Goal: Subscribe to service/newsletter

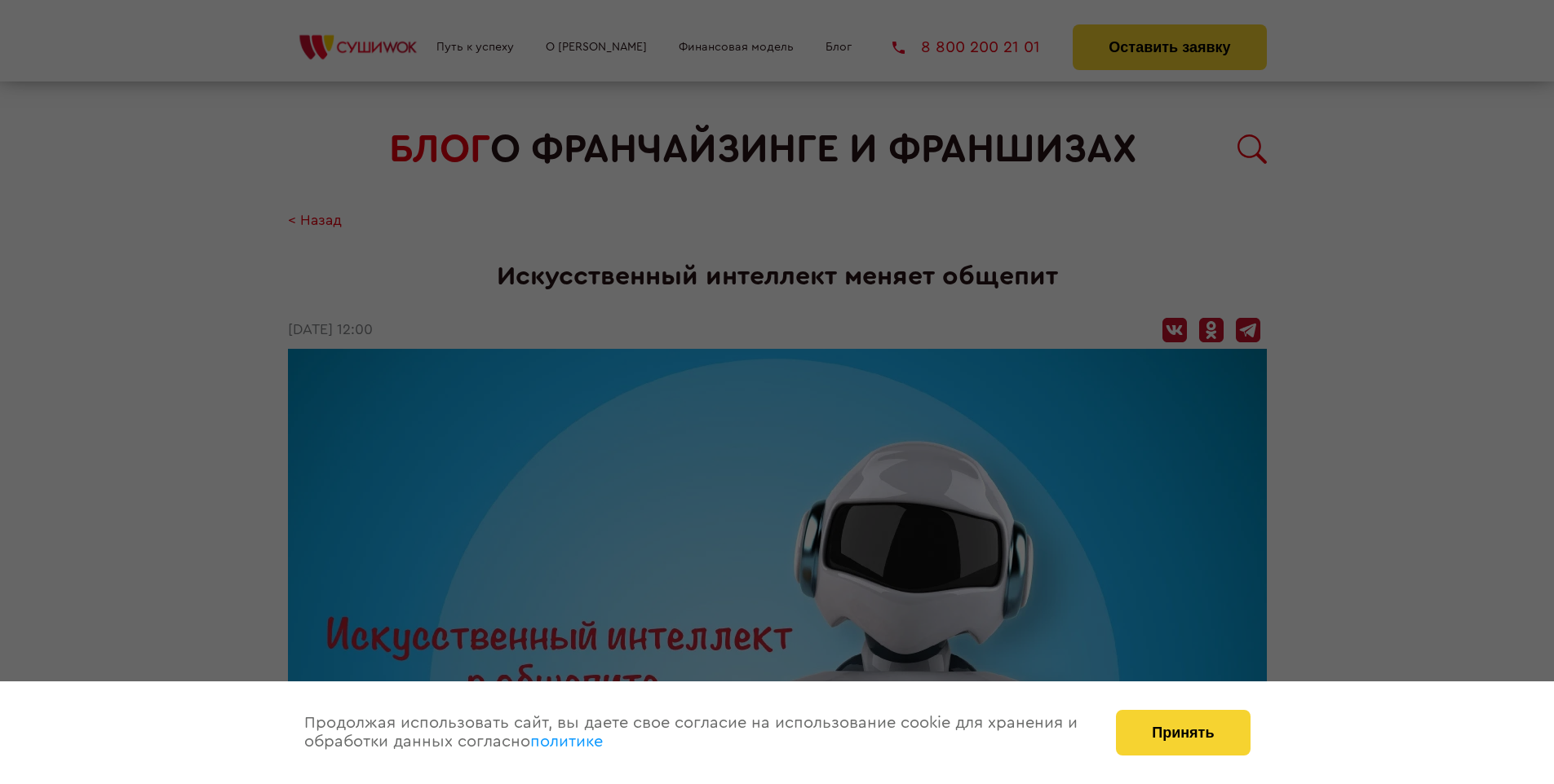
scroll to position [2376, 0]
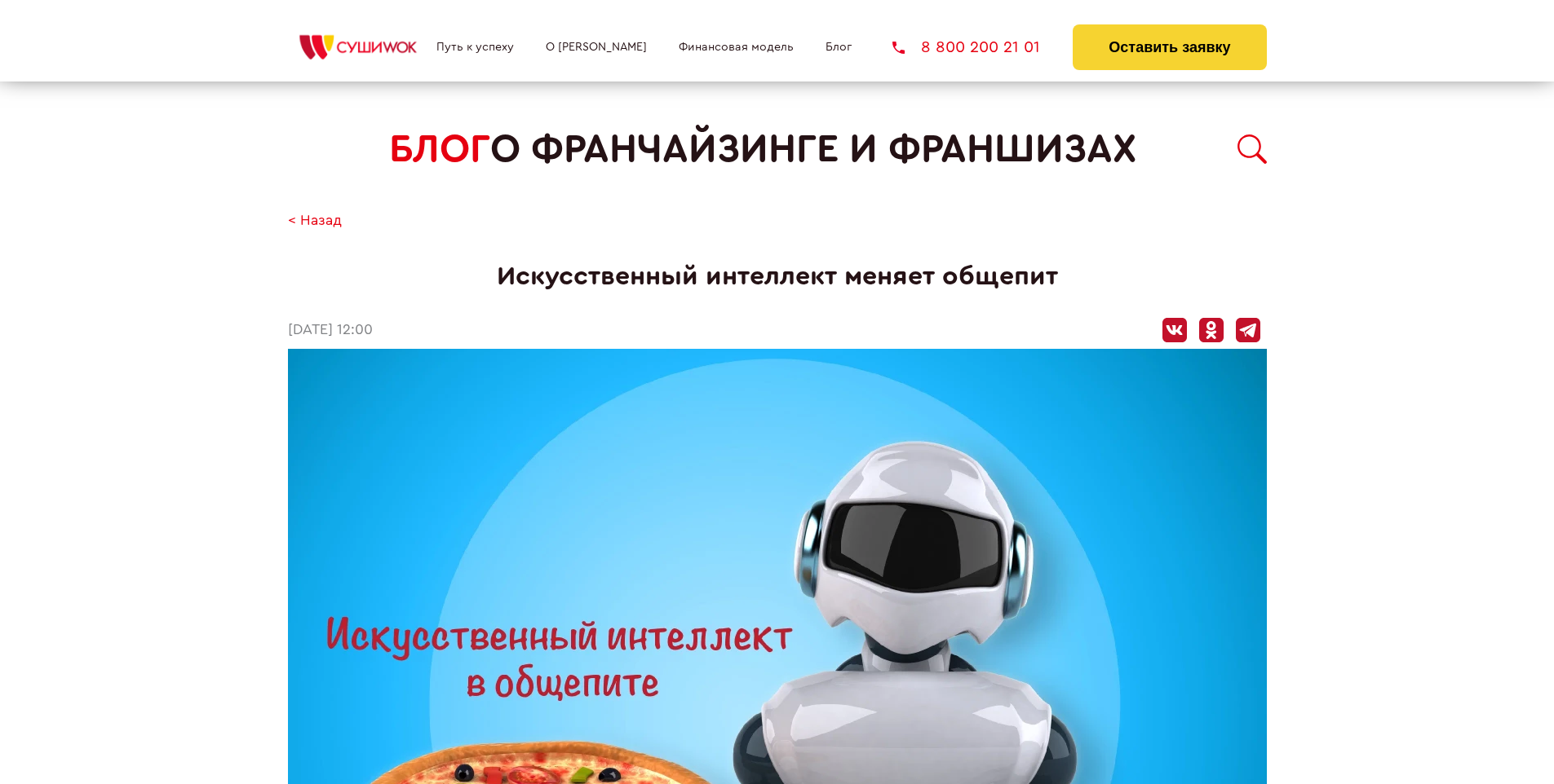
scroll to position [2376, 0]
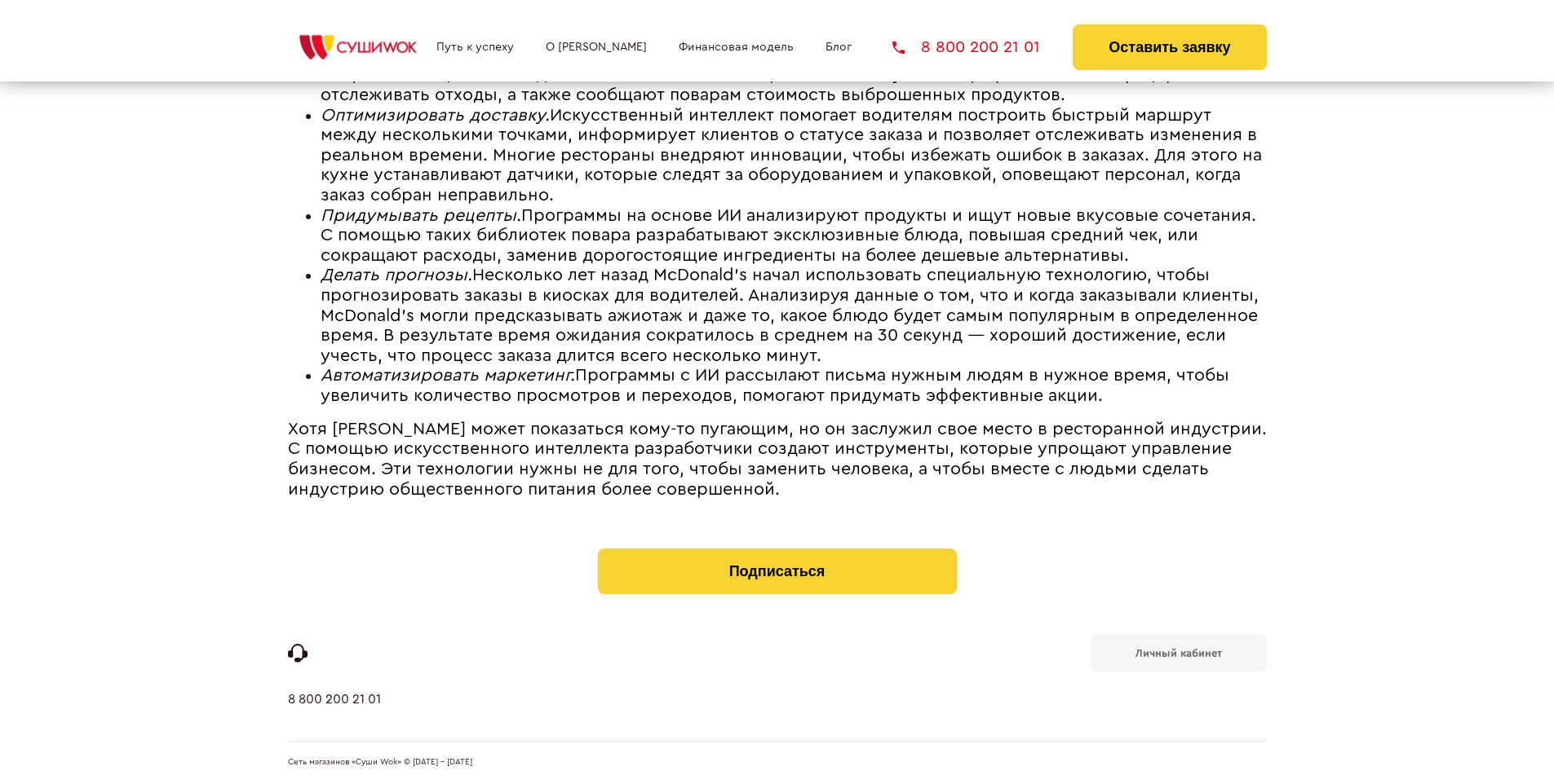
click at [1178, 652] on b "Личный кабинет" at bounding box center [1178, 653] width 86 height 10
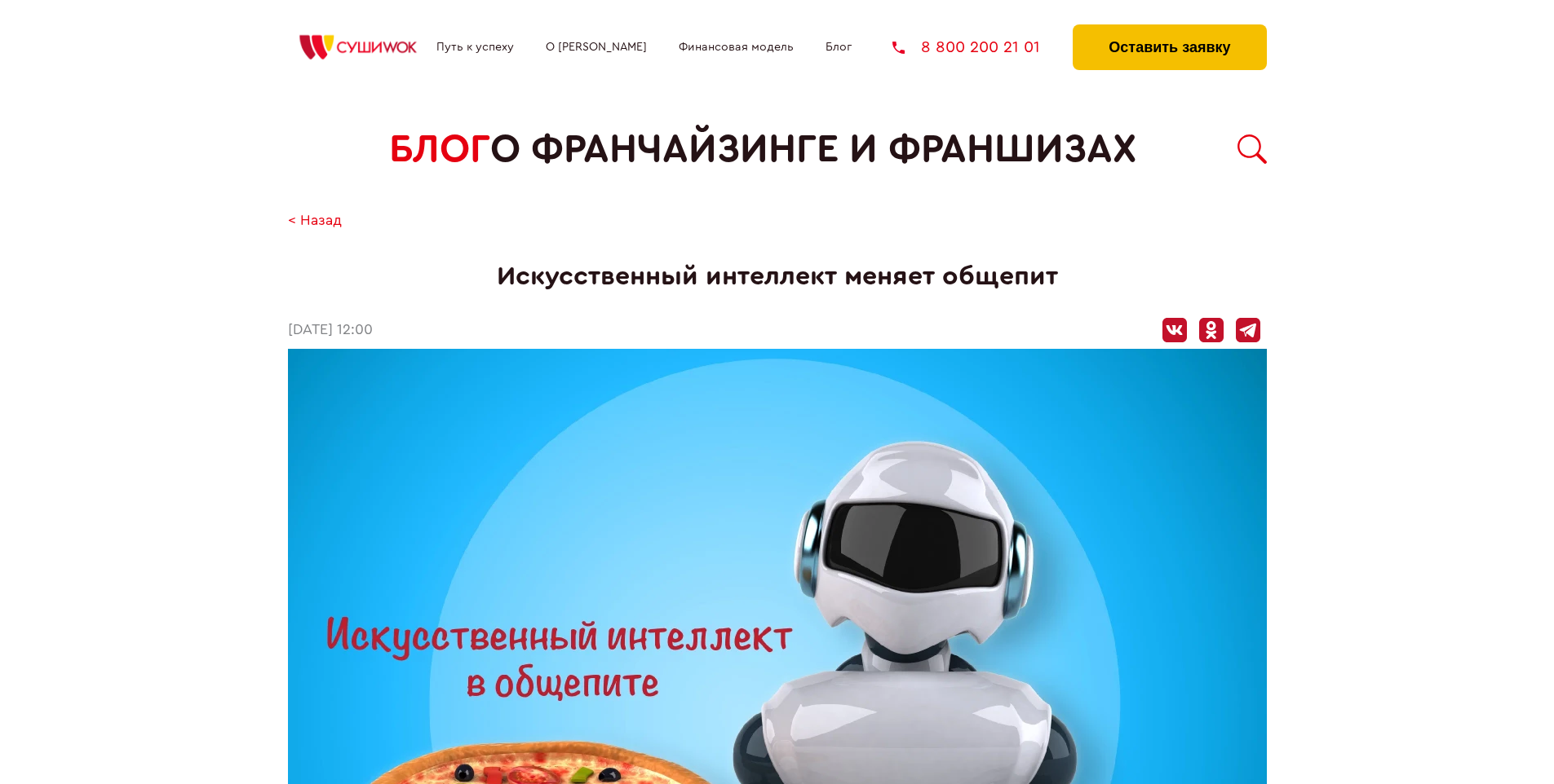
click at [1169, 28] on button "Оставить заявку" at bounding box center [1169, 47] width 193 height 45
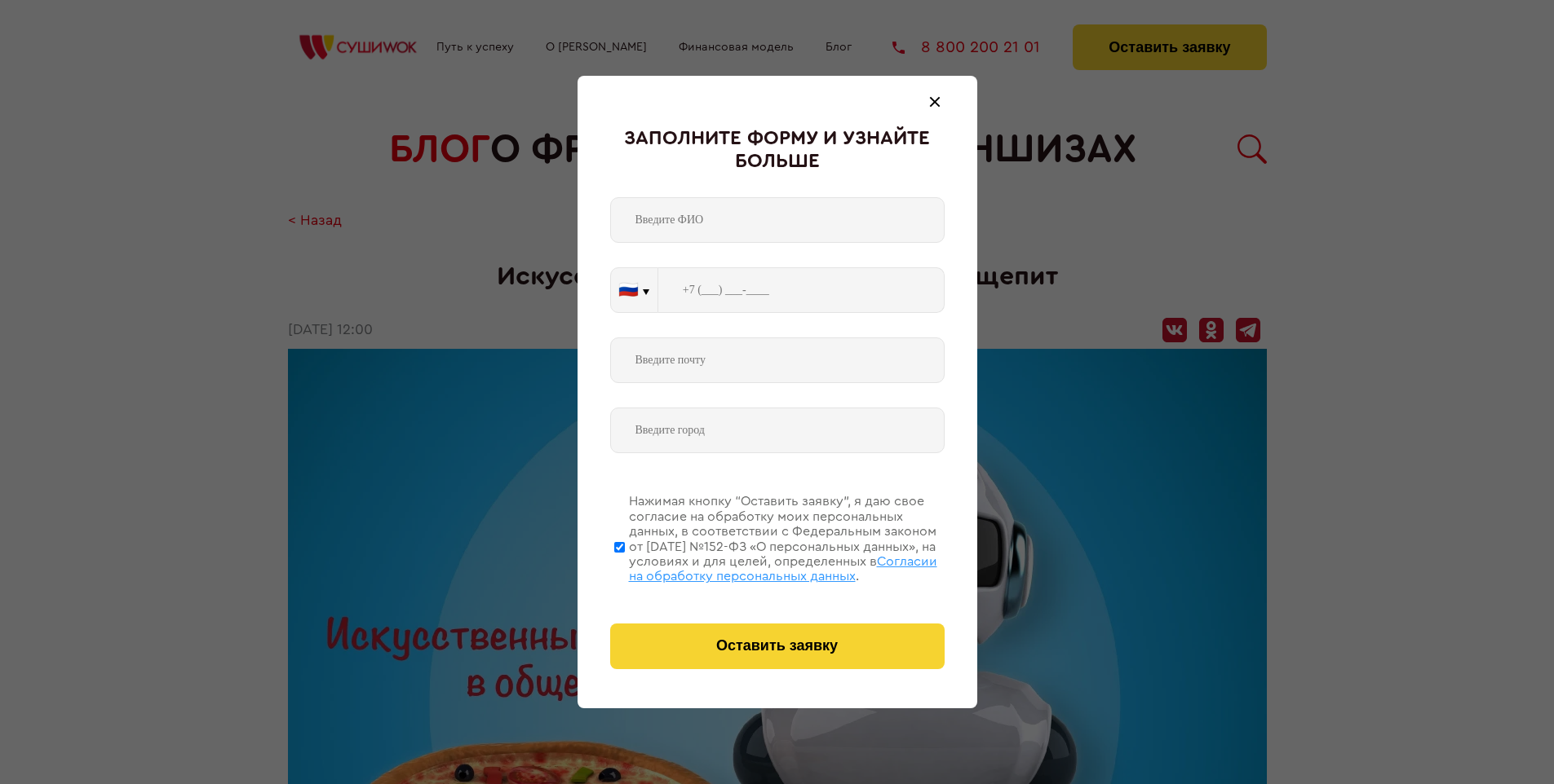
click at [756, 566] on span "Согласии на обработку персональных данных" at bounding box center [783, 569] width 308 height 27
click at [625, 566] on input "Нажимая кнопку “Оставить заявку”, я даю свое согласие на обработку моих персона…" at bounding box center [619, 547] width 10 height 131
checkbox input "false"
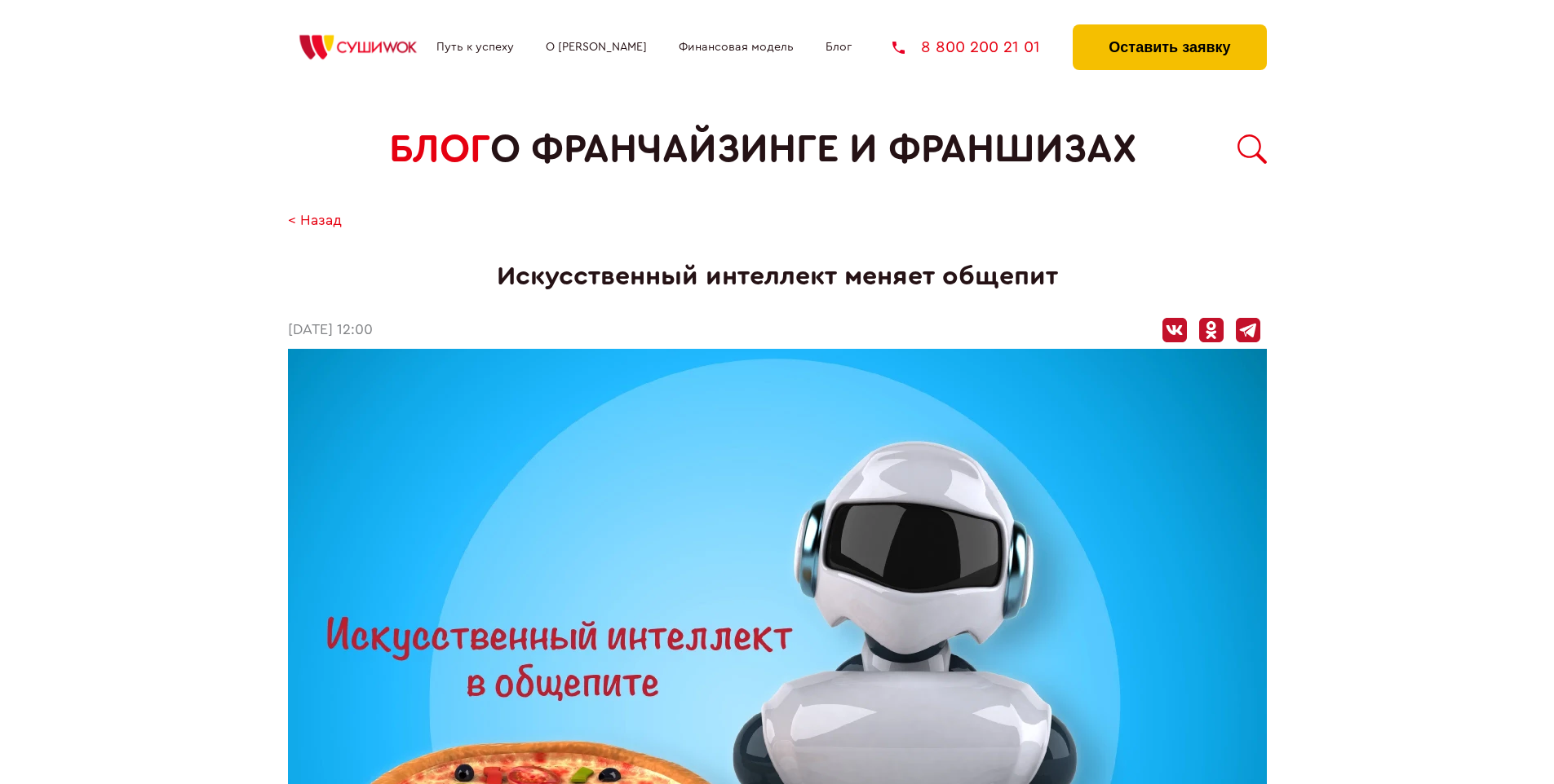
click at [1169, 28] on button "Оставить заявку" at bounding box center [1169, 47] width 193 height 45
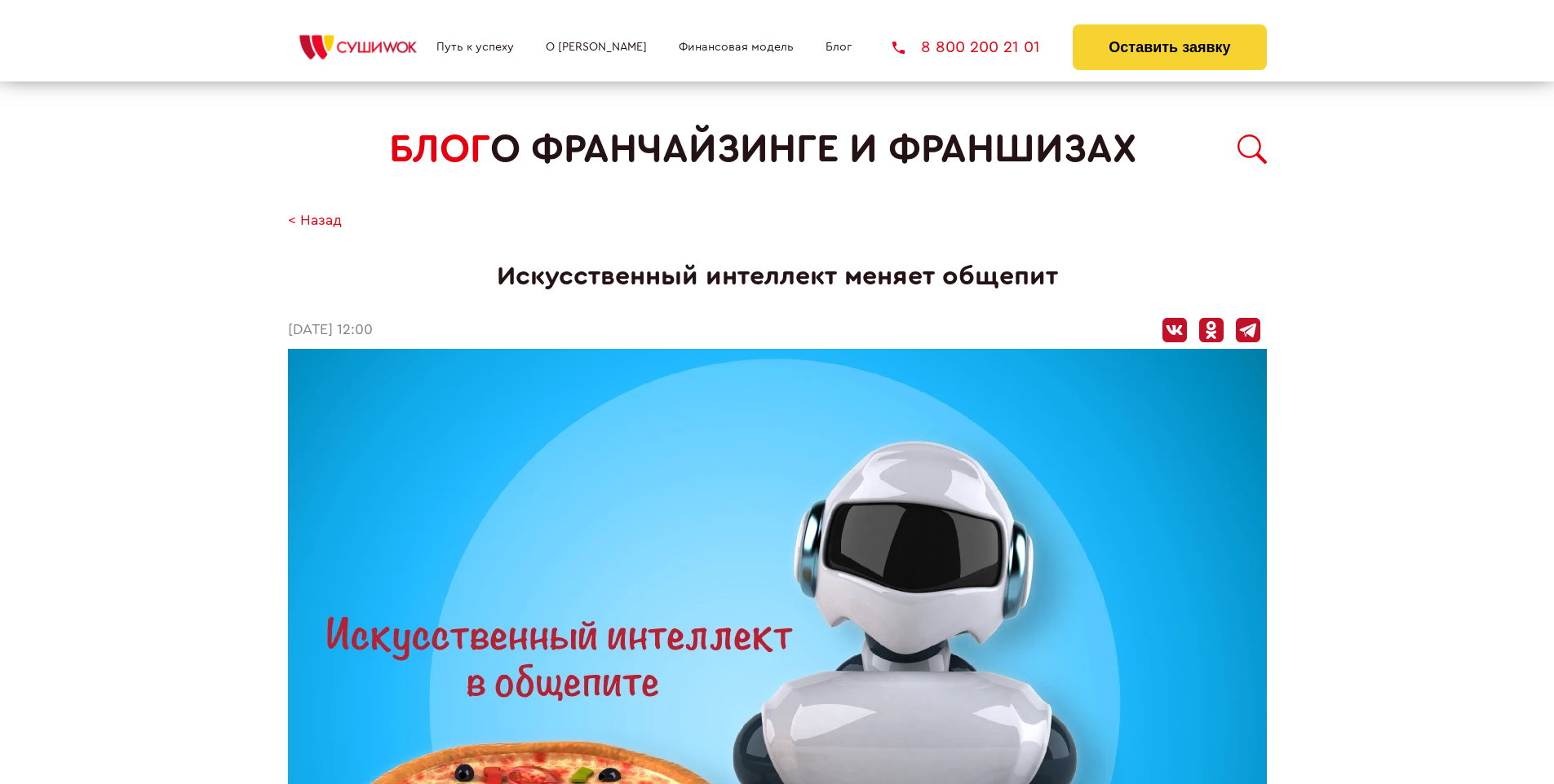
scroll to position [2376, 0]
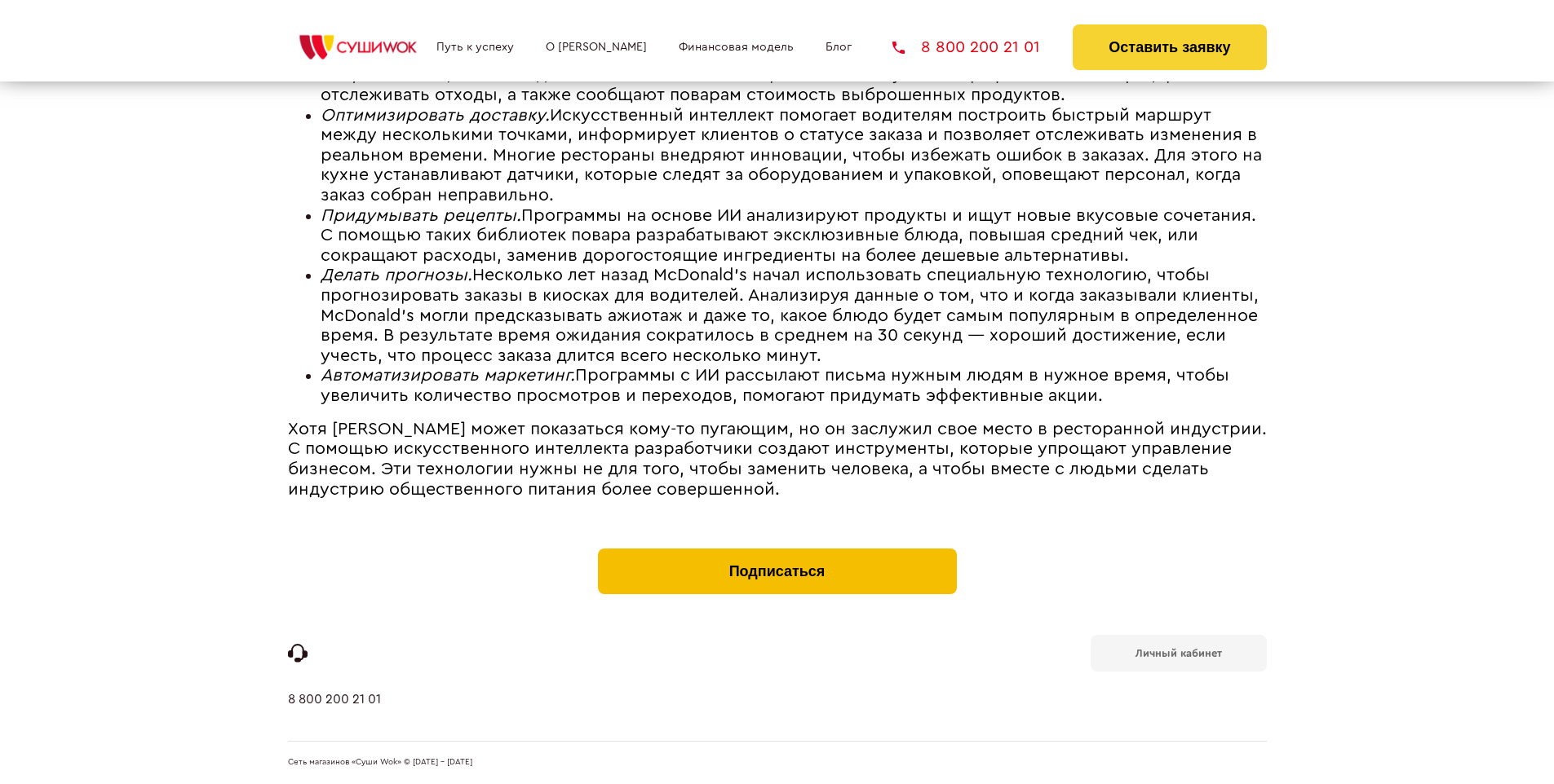
click at [777, 553] on button "Подписаться" at bounding box center [777, 570] width 359 height 45
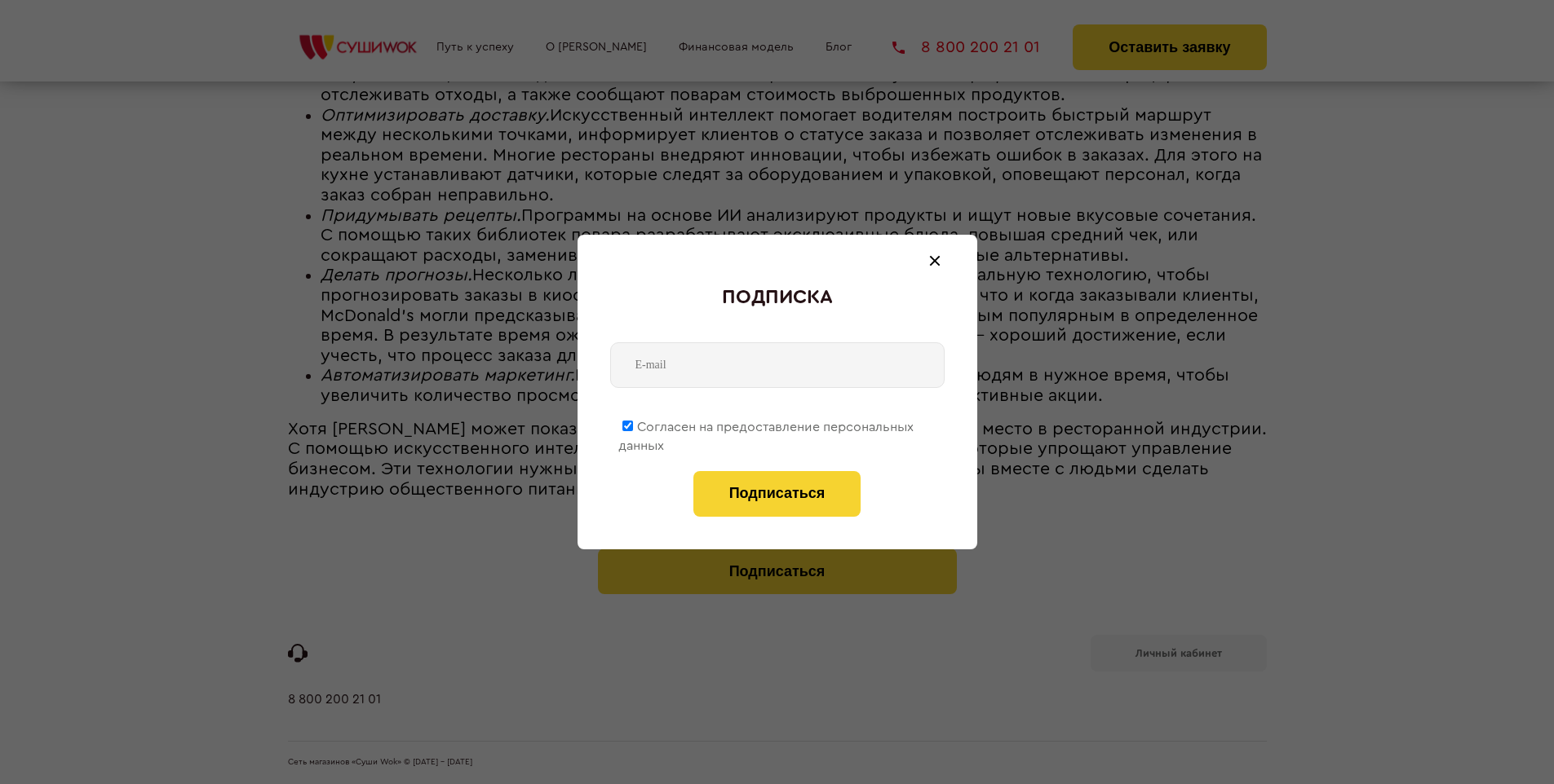
click at [766, 424] on span "Согласен на предоставление персональных данных" at bounding box center [766, 436] width 296 height 32
click at [633, 424] on input "Согласен на предоставление персональных данных" at bounding box center [627, 426] width 10 height 10
checkbox input "false"
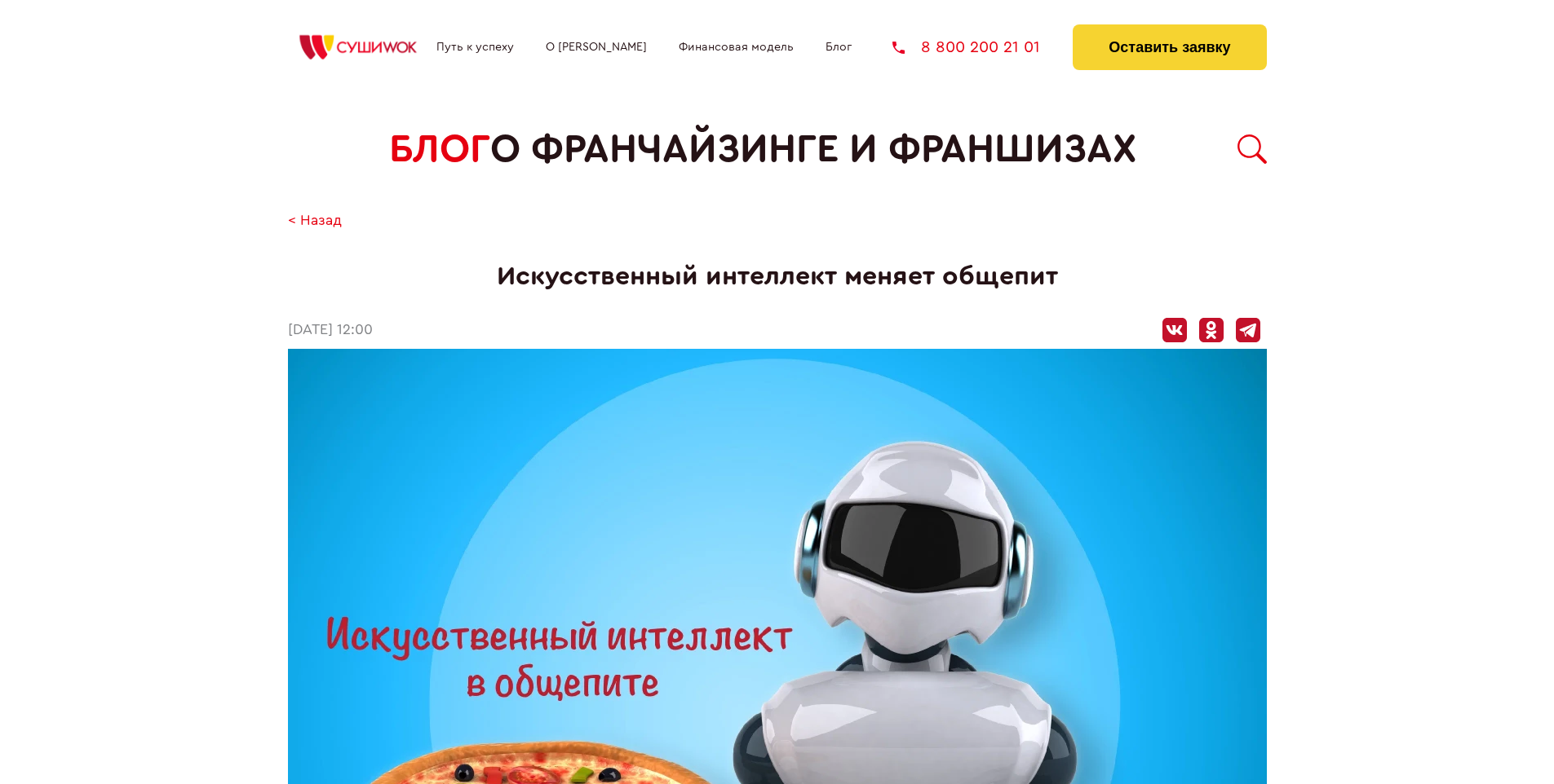
scroll to position [2376, 0]
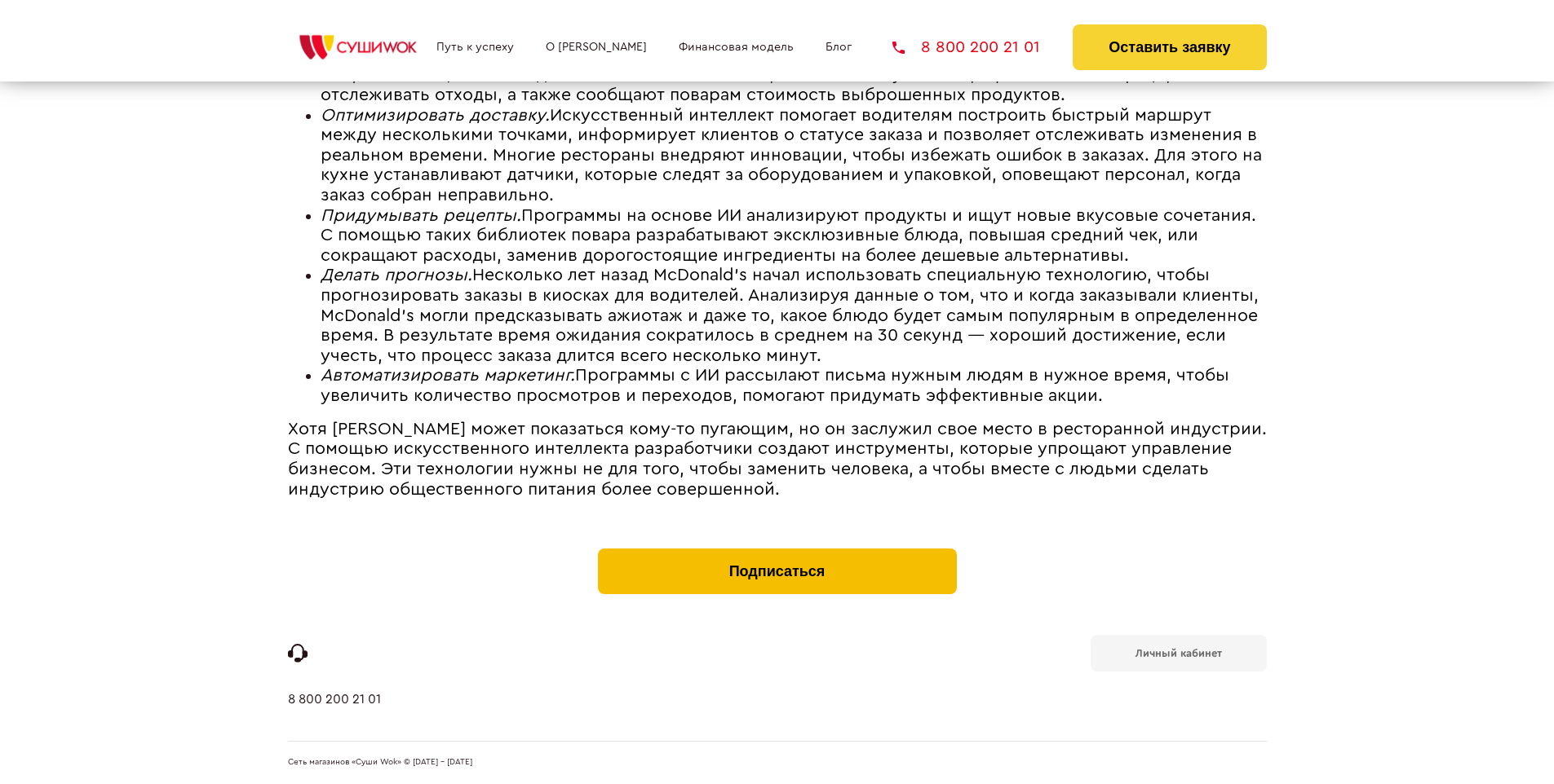
click at [777, 553] on button "Подписаться" at bounding box center [777, 570] width 359 height 45
